Goal: Task Accomplishment & Management: Use online tool/utility

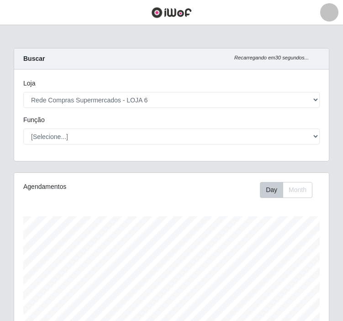
select select "398"
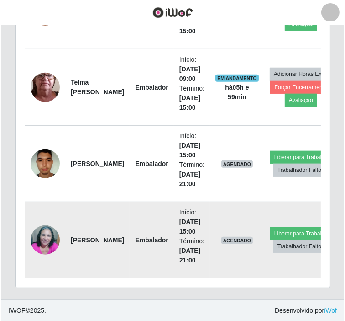
scroll to position [463, 0]
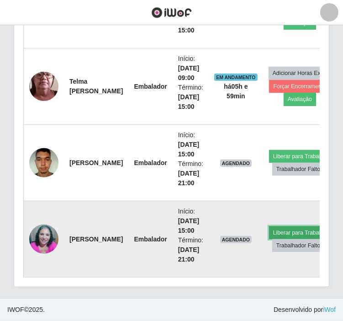
click at [283, 226] on button "Liberar para Trabalho" at bounding box center [300, 232] width 62 height 13
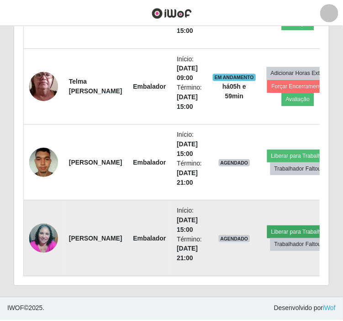
scroll to position [189, 309]
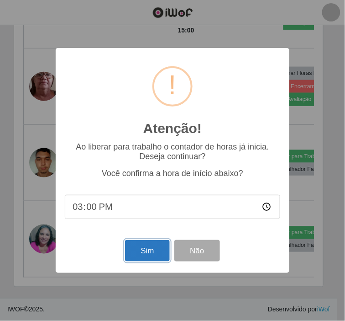
click at [149, 254] on button "Sim" at bounding box center [147, 250] width 44 height 21
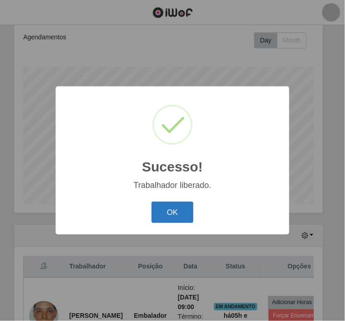
click at [172, 209] on button "OK" at bounding box center [173, 211] width 42 height 21
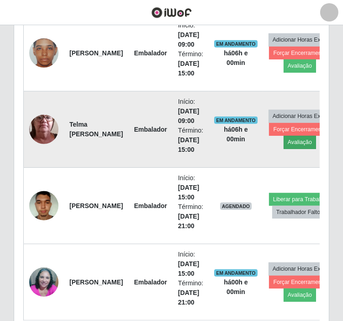
scroll to position [361, 0]
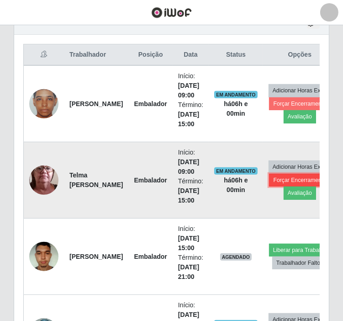
click at [297, 174] on button "Forçar Encerramento" at bounding box center [299, 180] width 61 height 13
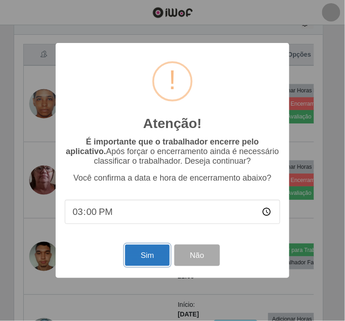
click at [156, 250] on button "Sim" at bounding box center [147, 254] width 44 height 21
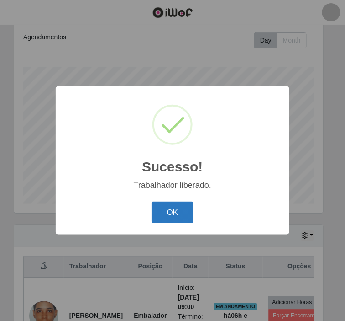
click at [170, 216] on button "OK" at bounding box center [173, 211] width 42 height 21
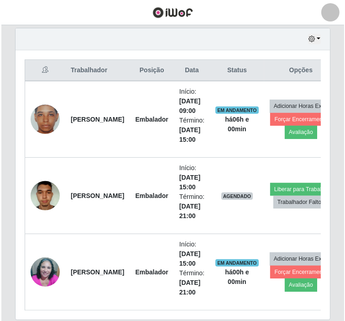
scroll to position [353, 0]
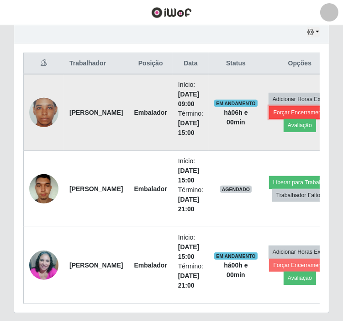
click at [288, 108] on button "Forçar Encerramento" at bounding box center [299, 112] width 61 height 13
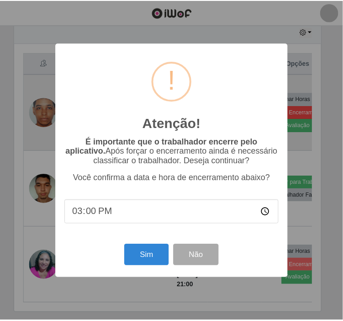
scroll to position [189, 309]
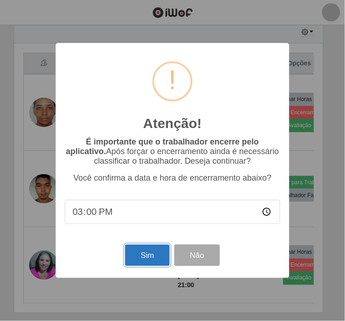
click at [142, 252] on button "Sim" at bounding box center [147, 254] width 44 height 21
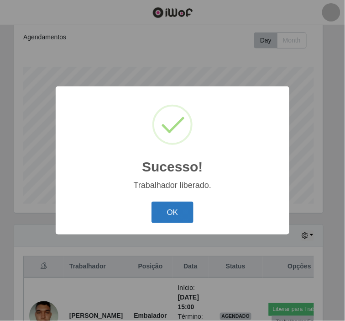
click at [183, 213] on button "OK" at bounding box center [173, 211] width 42 height 21
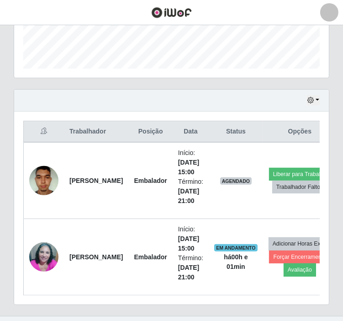
scroll to position [302, 0]
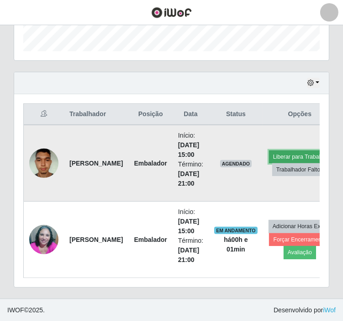
click at [285, 152] on button "Liberar para Trabalho" at bounding box center [300, 156] width 62 height 13
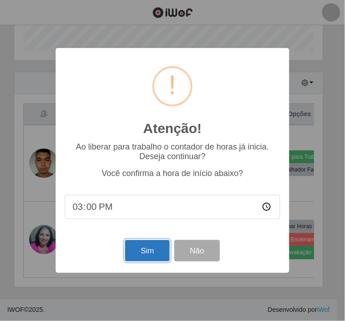
click at [147, 247] on button "Sim" at bounding box center [147, 250] width 44 height 21
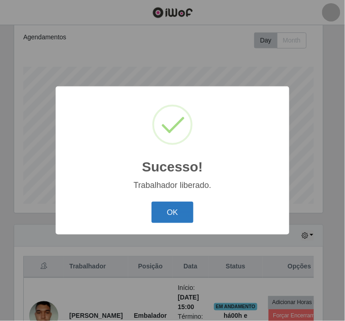
click at [174, 213] on button "OK" at bounding box center [173, 211] width 42 height 21
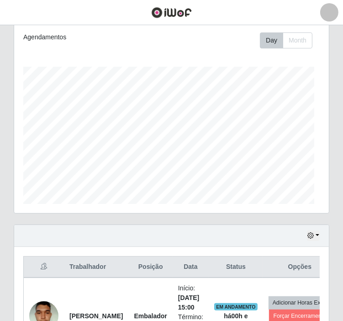
scroll to position [0, 0]
